Goal: Obtain resource: Download file/media

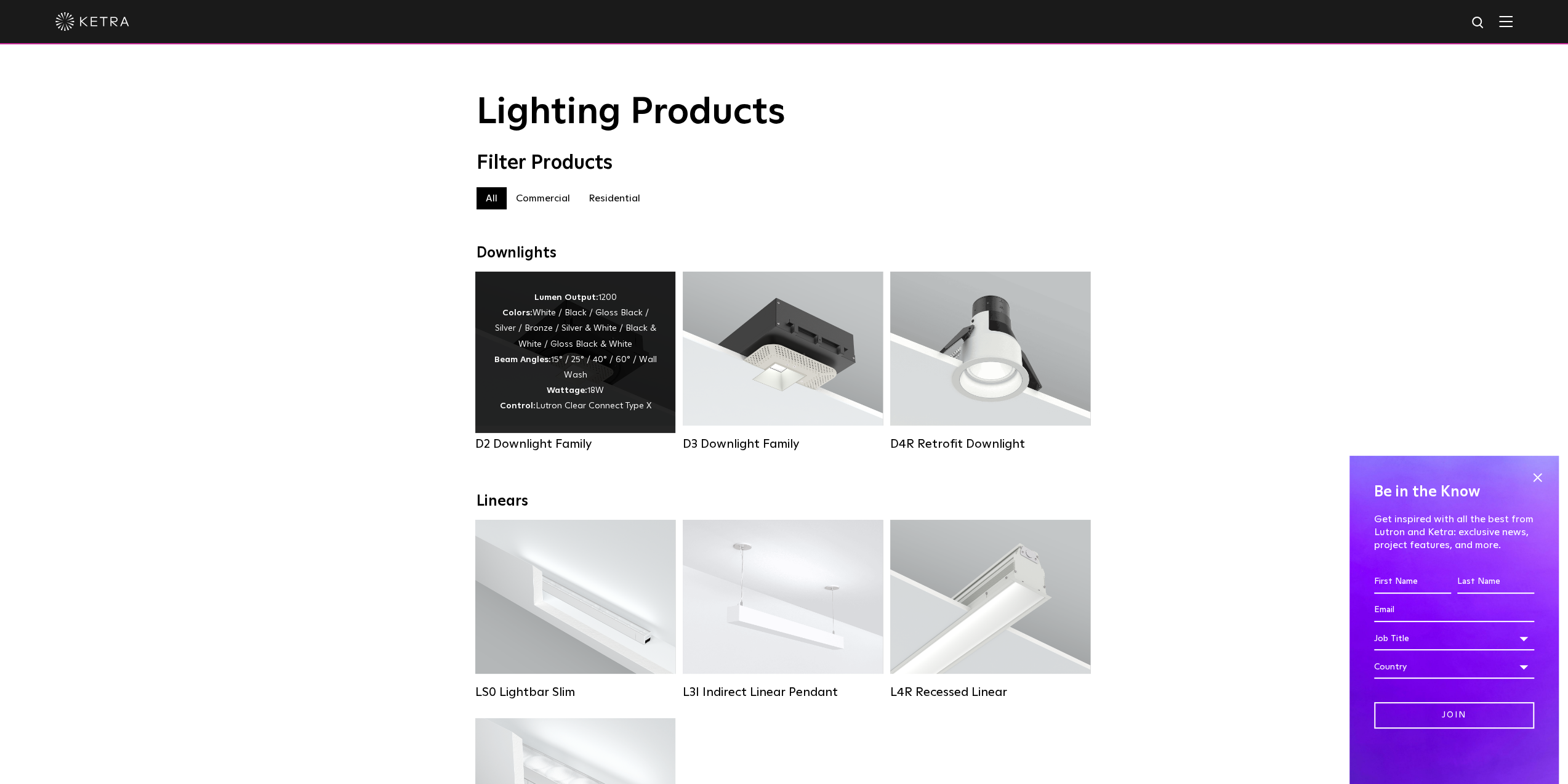
click at [654, 367] on div "Lumen Output: 1200 Colors: White / Black / Gloss Black / Silver / Bronze / Silv…" at bounding box center [575, 352] width 163 height 125
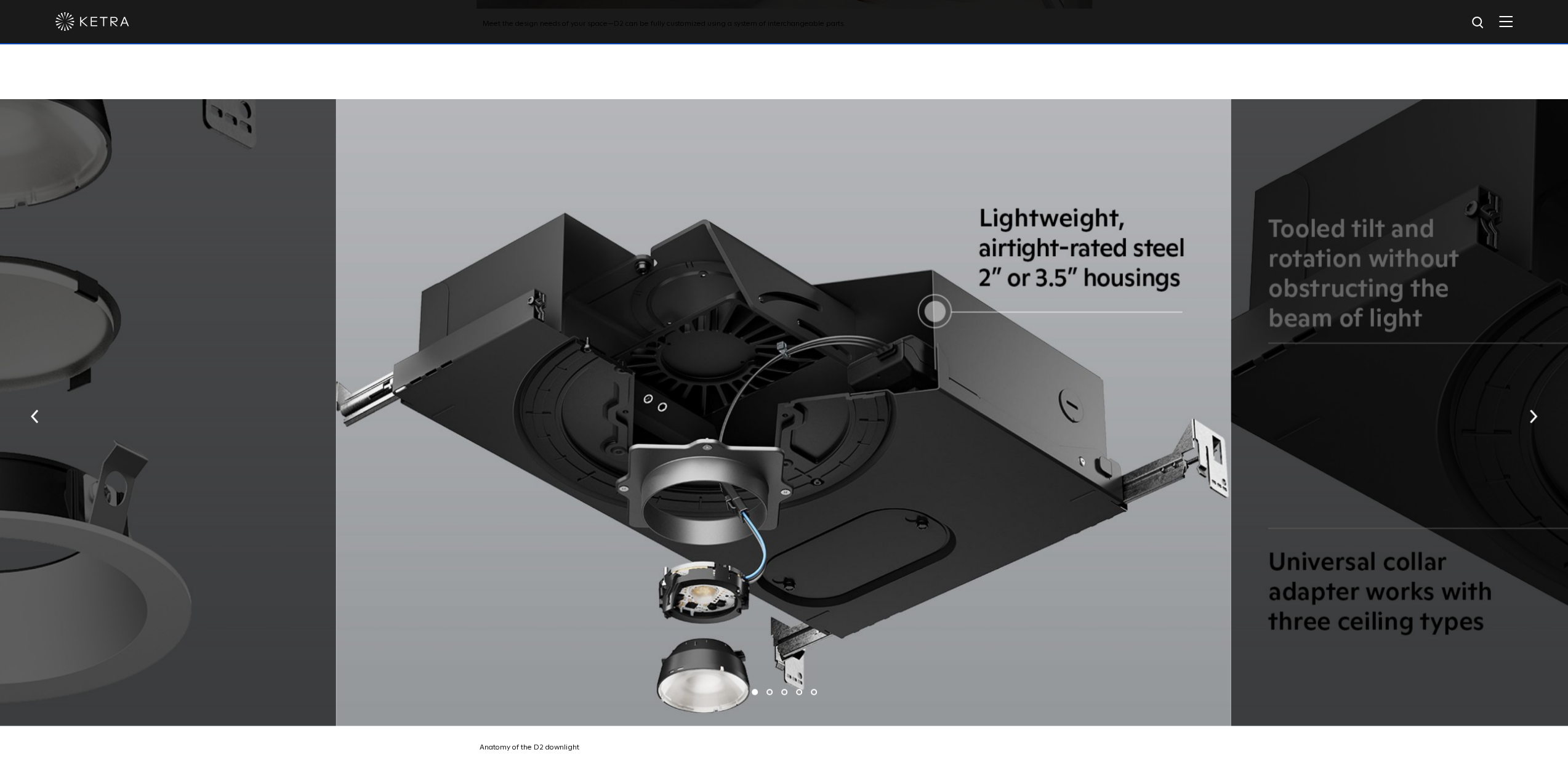
scroll to position [2711, 0]
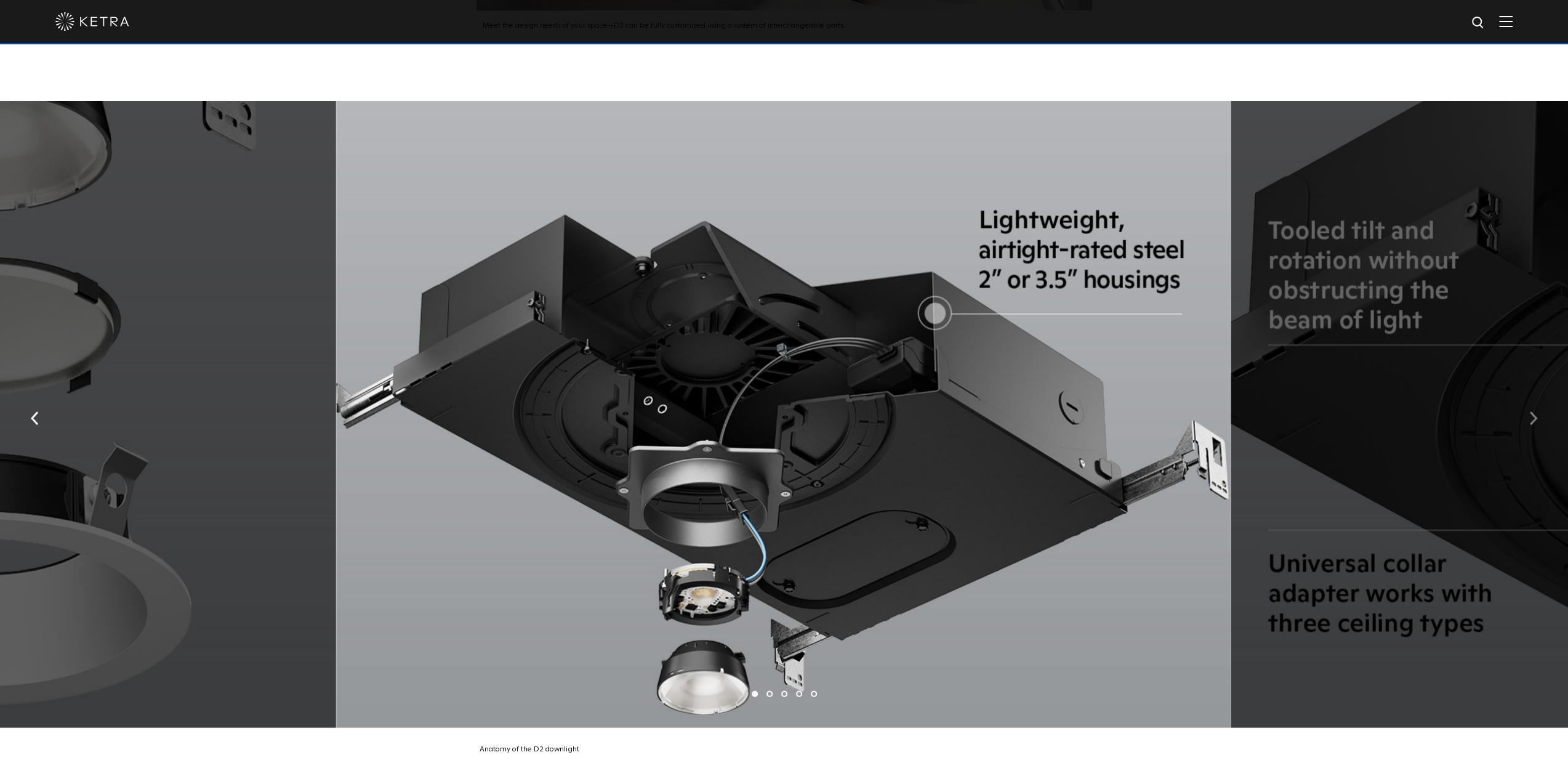
click at [1526, 407] on button "button" at bounding box center [1533, 416] width 26 height 42
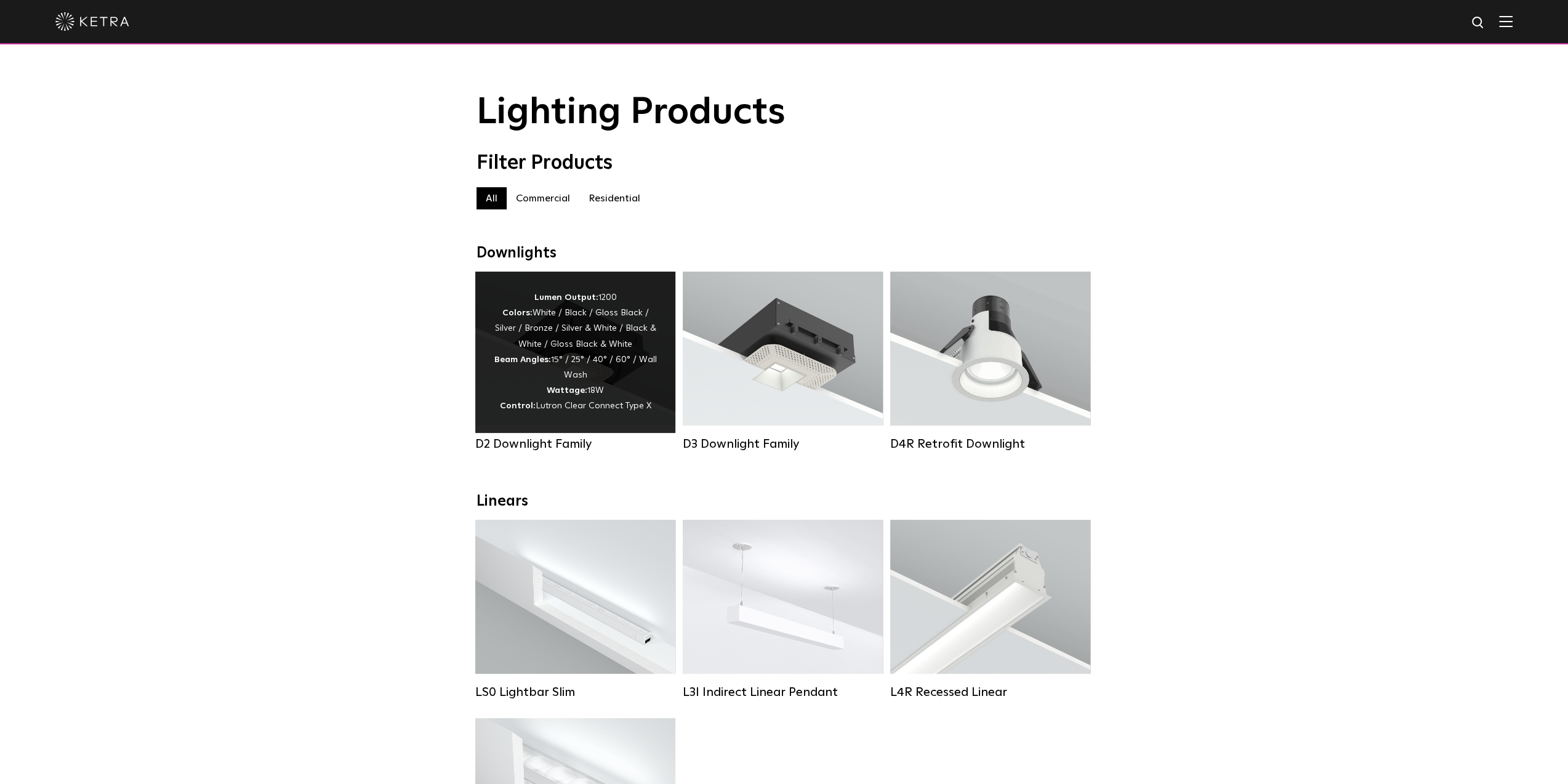
click at [542, 339] on div "Lumen Output: 1200 Colors: White / Black / Gloss Black / Silver / Bronze / Silv…" at bounding box center [575, 352] width 163 height 125
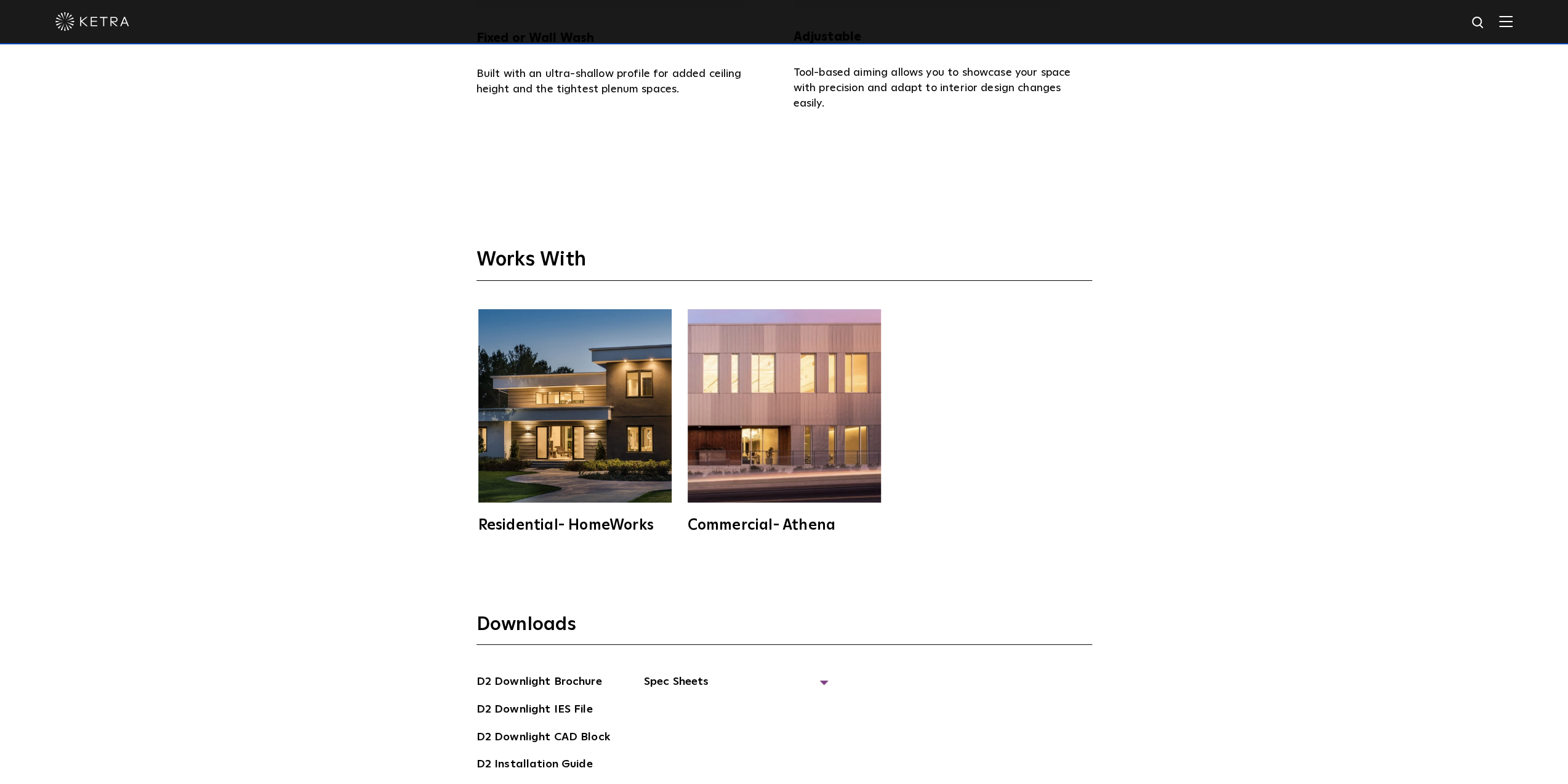
scroll to position [3943, 0]
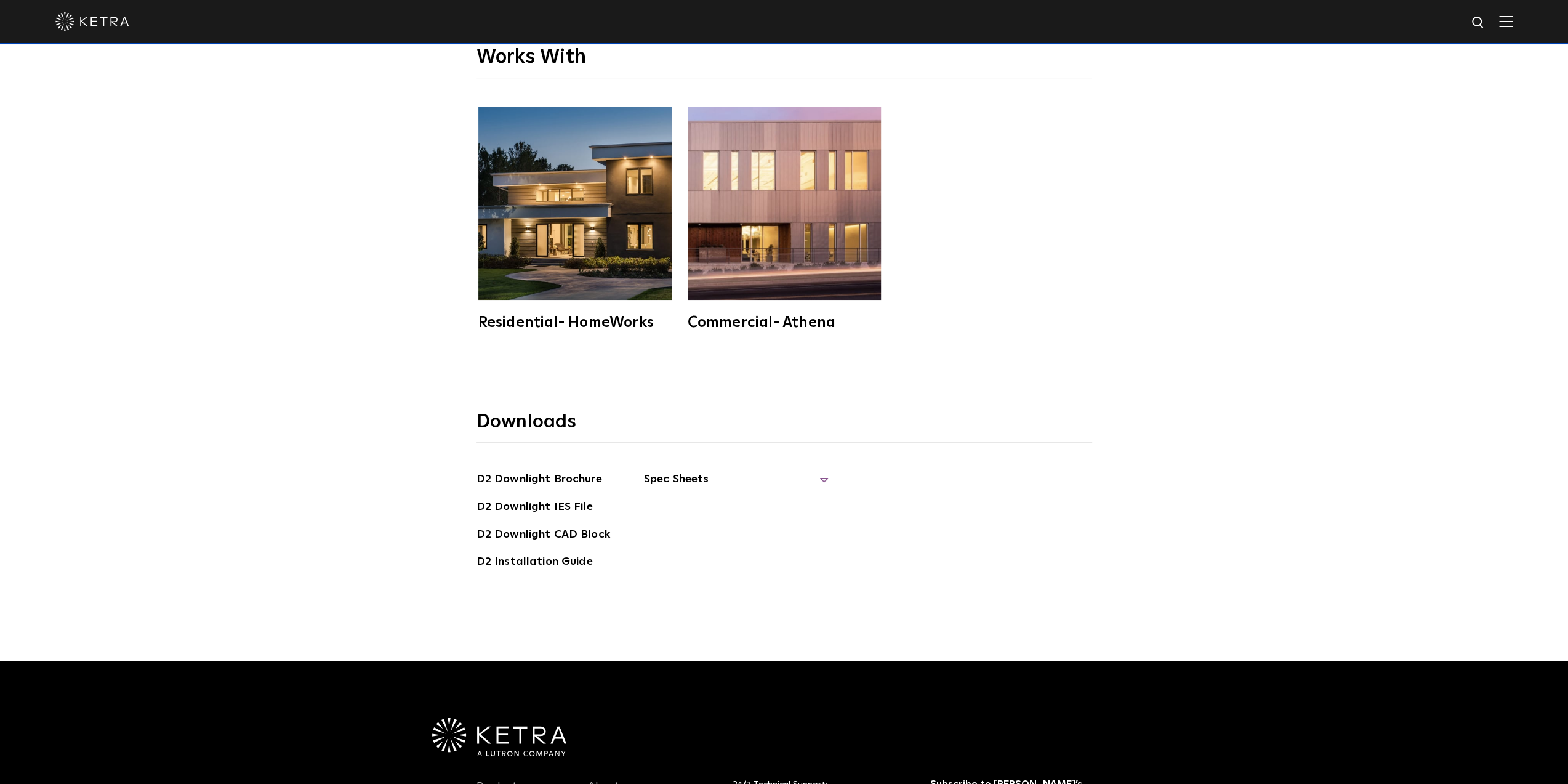
click at [688, 471] on span "Spec Sheets" at bounding box center [736, 484] width 185 height 27
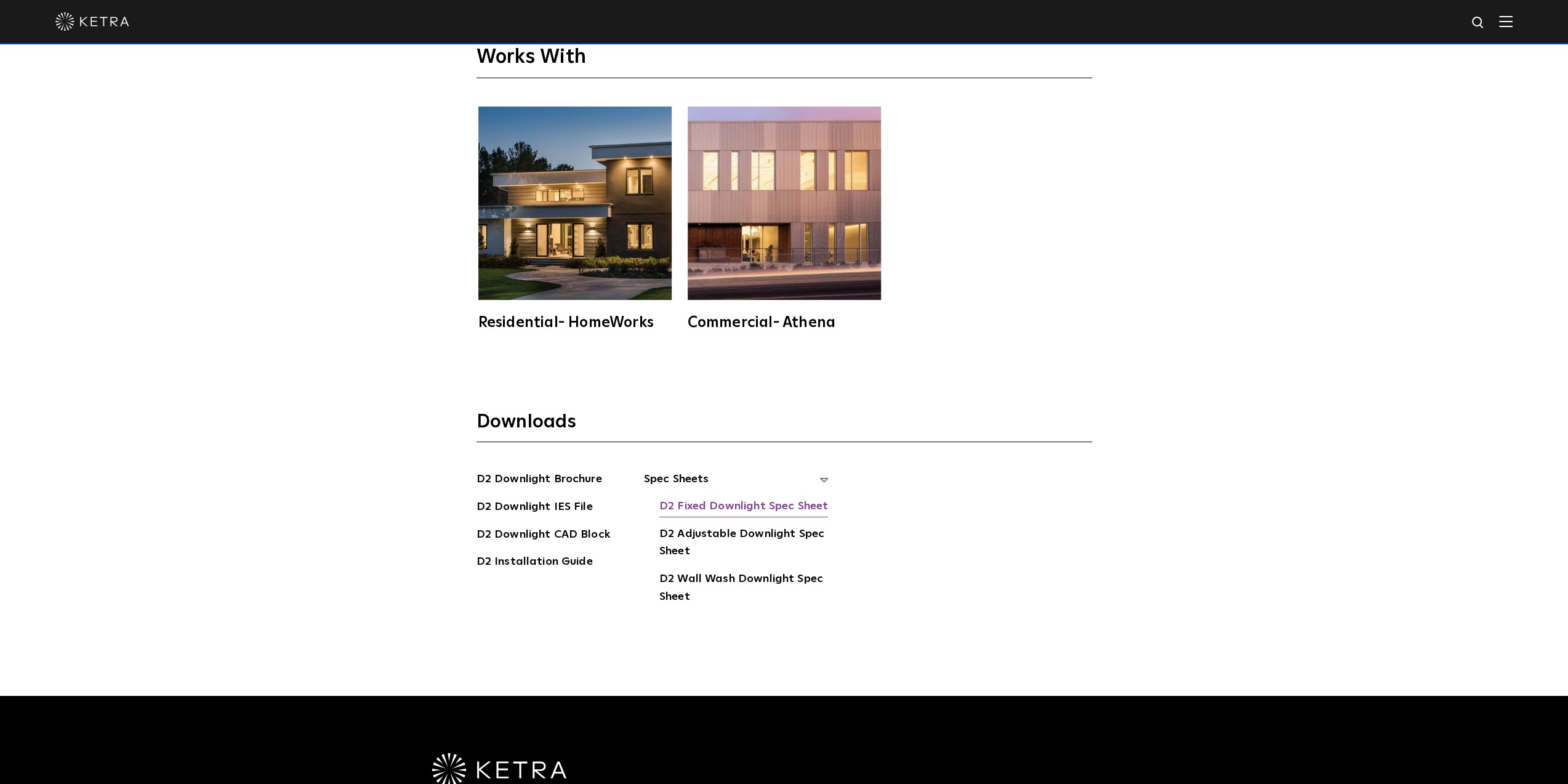
click at [762, 498] on link "D2 Fixed Downlight Spec Sheet" at bounding box center [744, 507] width 169 height 20
click at [736, 525] on link "D2 Adjustable Downlight Spec Sheet" at bounding box center [744, 544] width 170 height 38
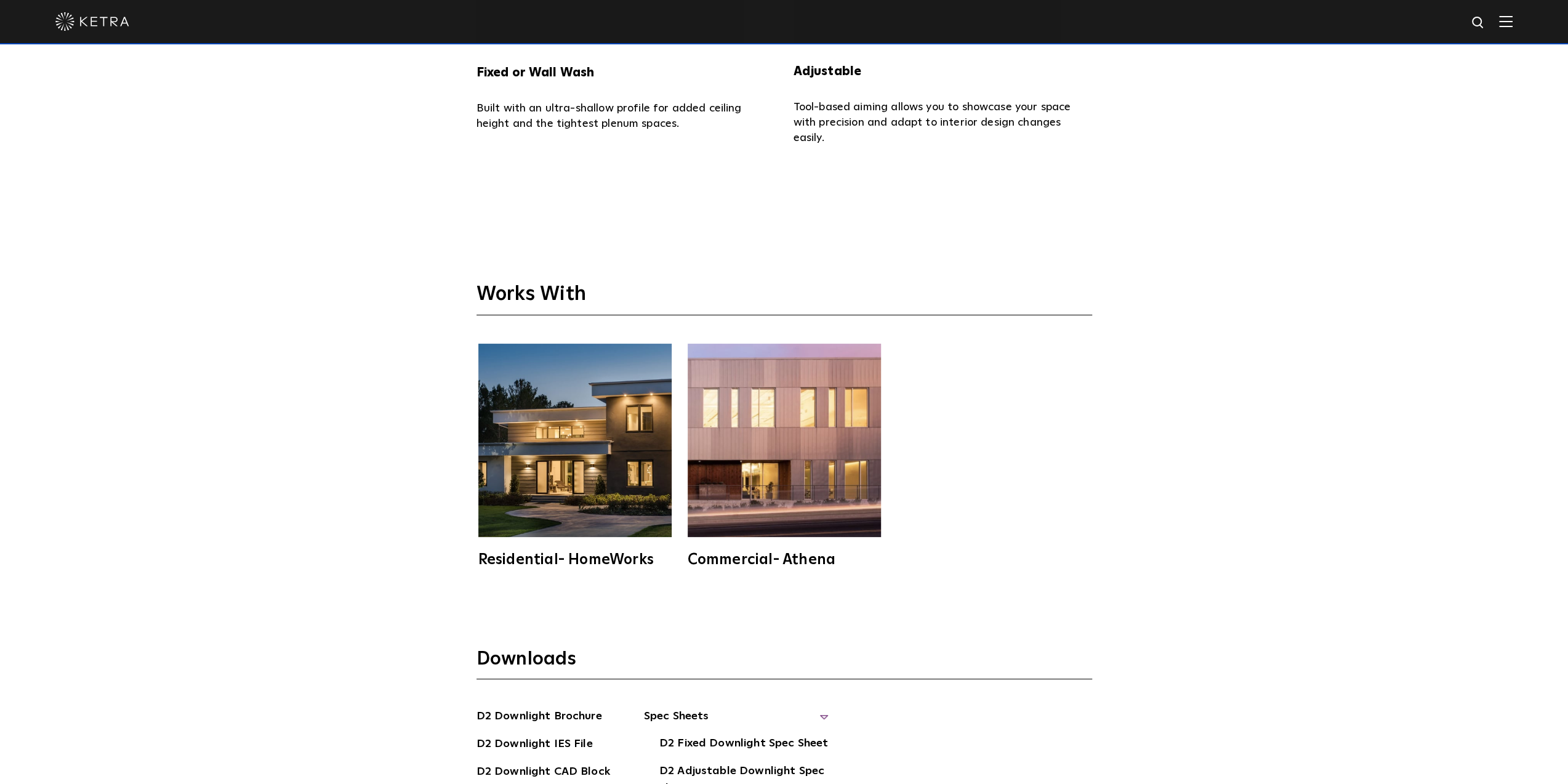
scroll to position [3882, 0]
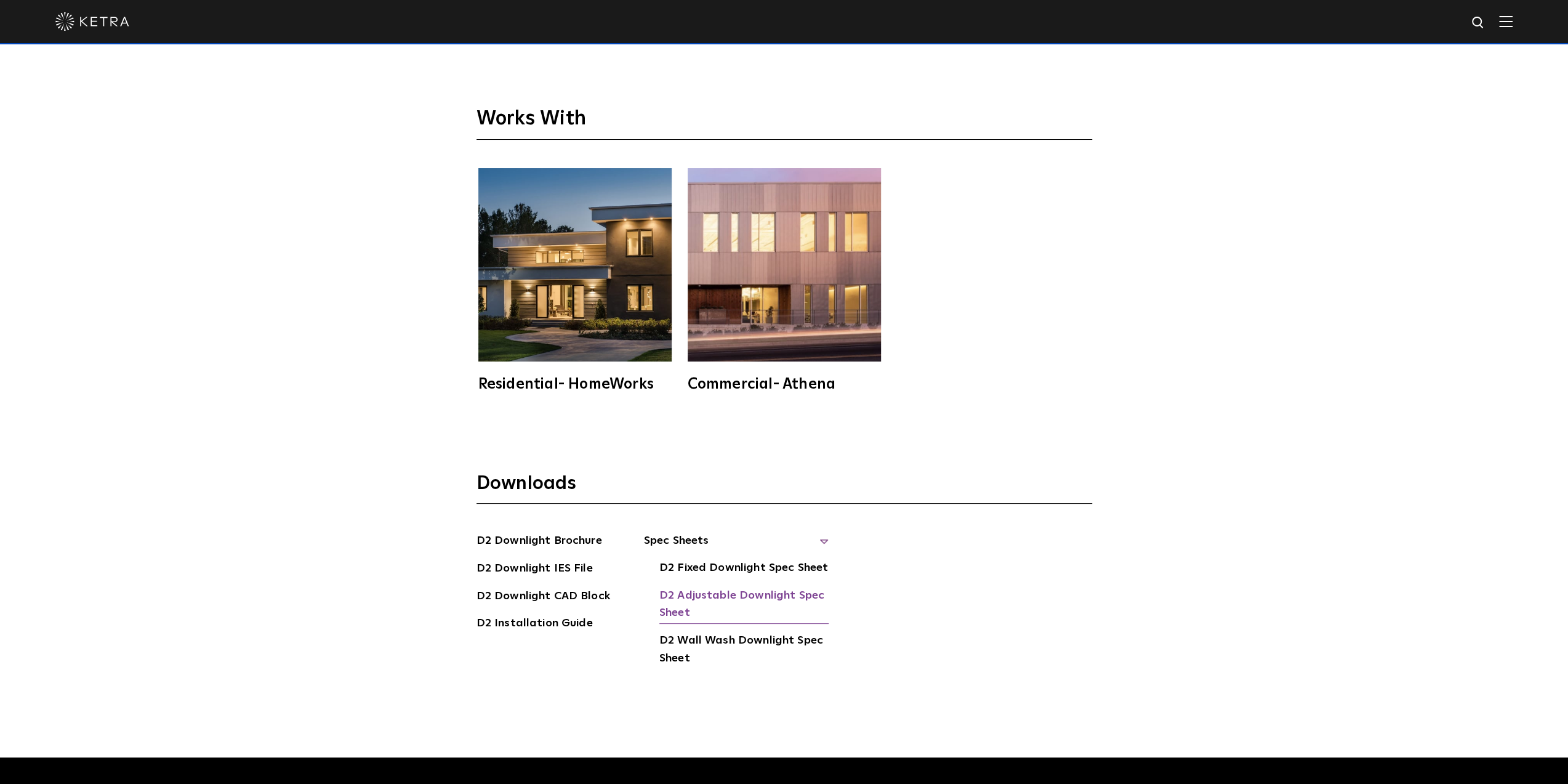
click at [713, 587] on link "D2 Adjustable Downlight Spec Sheet" at bounding box center [744, 606] width 170 height 38
